Goal: Task Accomplishment & Management: Use online tool/utility

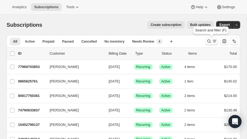
click at [213, 40] on icon "Search and filter results" at bounding box center [213, 40] width 5 height 5
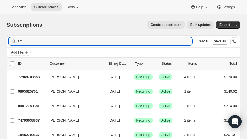
type input "a"
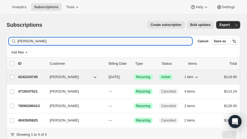
type input "[PERSON_NAME]"
click at [39, 73] on div "4242243745 [PERSON_NAME] [DATE] Success Recurring Success Active 1 item $119.90" at bounding box center [127, 77] width 219 height 8
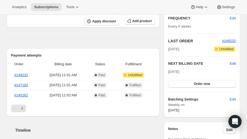
scroll to position [94, 0]
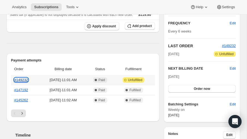
click at [25, 82] on link "#149232" at bounding box center [21, 80] width 14 height 4
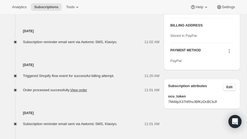
scroll to position [267, 0]
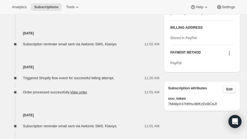
click at [228, 56] on icon at bounding box center [228, 52] width 5 height 5
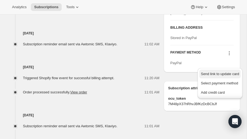
click at [222, 72] on span "Send link to update card" at bounding box center [220, 74] width 38 height 4
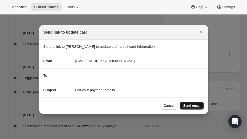
click at [197, 106] on span "Send email" at bounding box center [191, 105] width 17 height 4
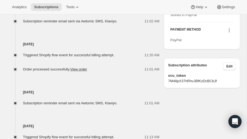
scroll to position [314, 0]
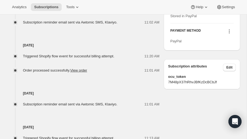
click at [228, 34] on icon at bounding box center [228, 31] width 5 height 5
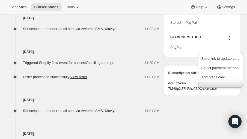
scroll to position [306, 0]
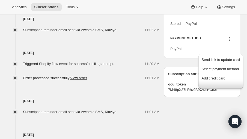
click at [140, 48] on div "Aug 8, 2025 Triggered Shopify flow event for successful billing attempt. 11:20 …" at bounding box center [83, 57] width 153 height 48
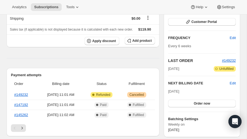
scroll to position [102, 0]
